Goal: Transaction & Acquisition: Purchase product/service

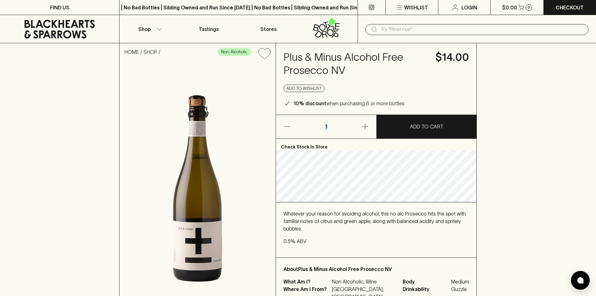
drag, startPoint x: 326, startPoint y: 127, endPoint x: 321, endPoint y: 126, distance: 5.7
click at [321, 126] on p "1" at bounding box center [326, 126] width 15 height 23
click at [331, 127] on p "1" at bounding box center [326, 126] width 15 height 23
click at [368, 123] on icon "button" at bounding box center [365, 127] width 8 height 8
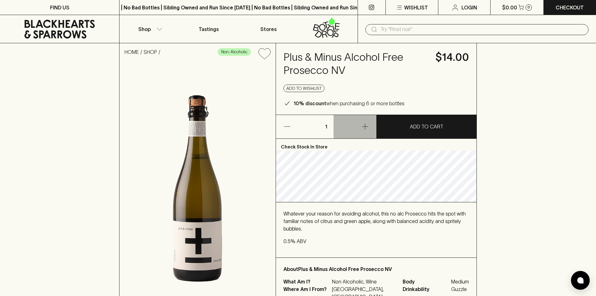
click at [368, 123] on icon "button" at bounding box center [365, 127] width 8 height 8
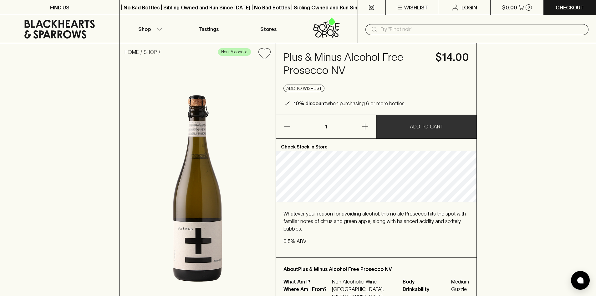
click at [431, 136] on button "ADD TO CART" at bounding box center [427, 126] width 100 height 23
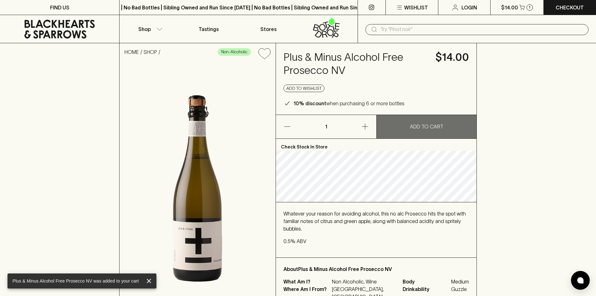
click at [411, 130] on p "ADD TO CART" at bounding box center [426, 127] width 33 height 8
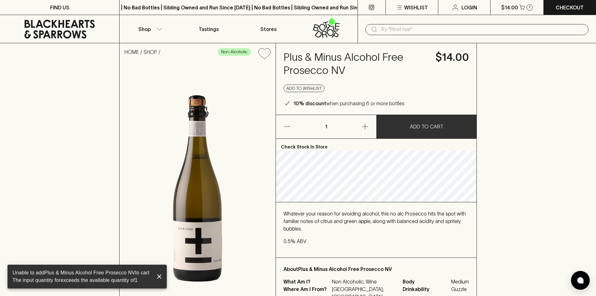
click at [411, 130] on p "ADD TO CART" at bounding box center [426, 127] width 33 height 8
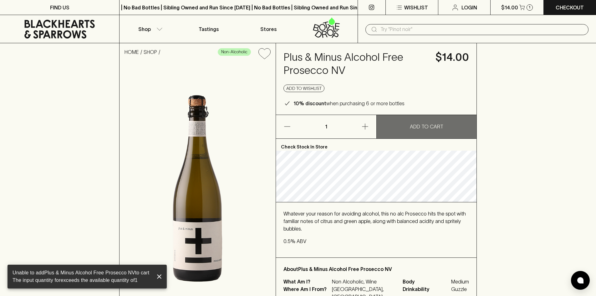
click at [411, 130] on p "ADD TO CART" at bounding box center [426, 127] width 33 height 8
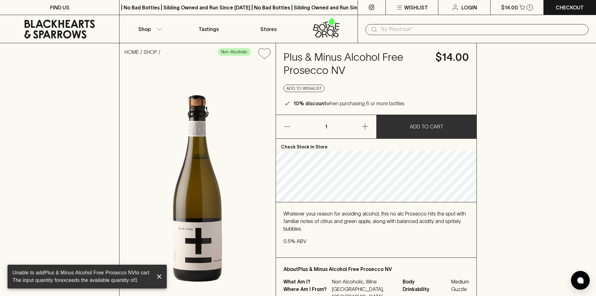
click at [411, 130] on p "ADD TO CART" at bounding box center [426, 127] width 33 height 8
click at [515, 15] on div "$14.00 1" at bounding box center [517, 7] width 53 height 15
click at [515, 11] on button "$14.00 1" at bounding box center [517, 7] width 53 height 15
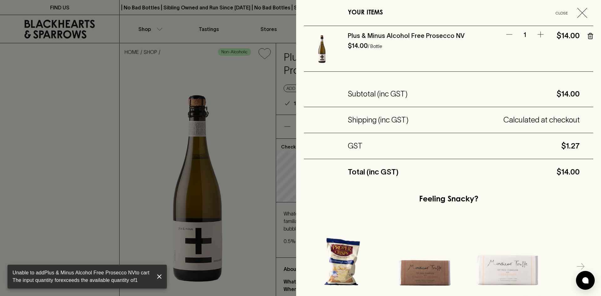
click at [537, 37] on icon "button" at bounding box center [541, 35] width 8 height 8
